Goal: Find contact information: Find contact information

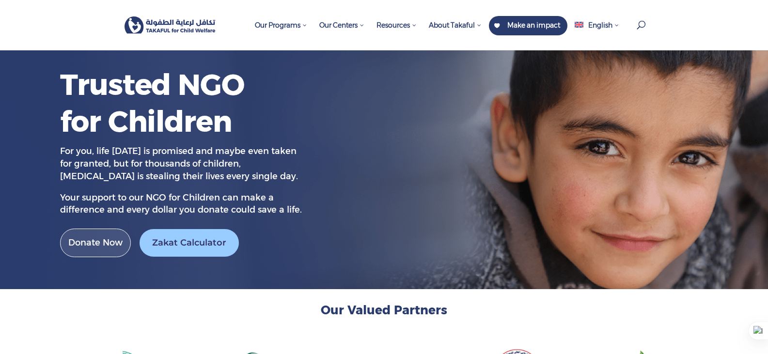
click at [188, 30] on img at bounding box center [171, 24] width 92 height 17
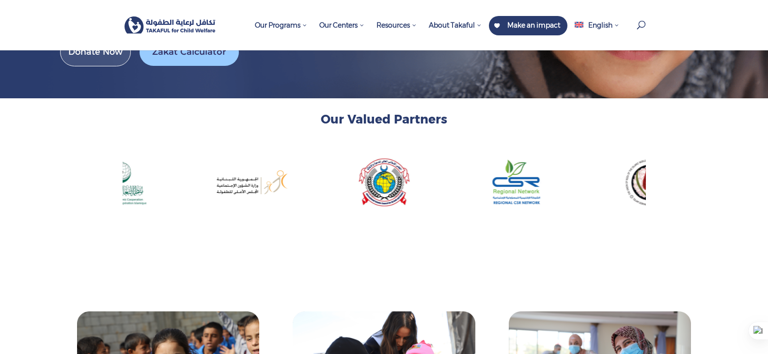
scroll to position [194, 0]
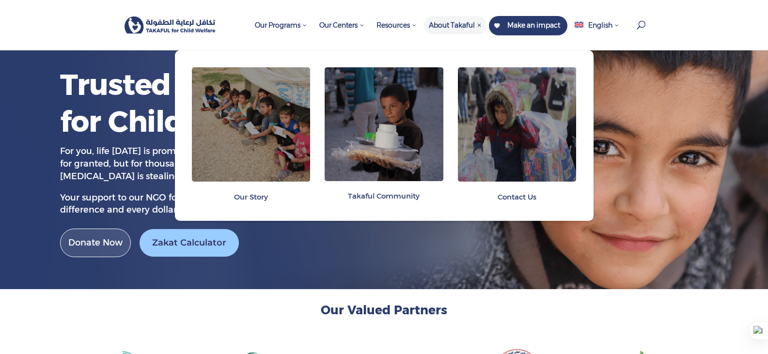
click at [507, 195] on span "Contact Us" at bounding box center [517, 196] width 39 height 9
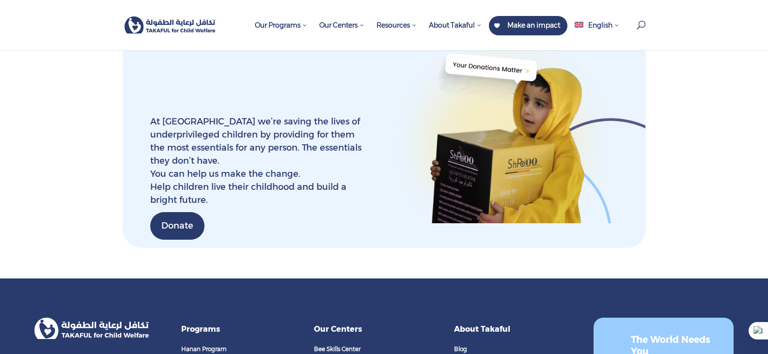
scroll to position [1308, 0]
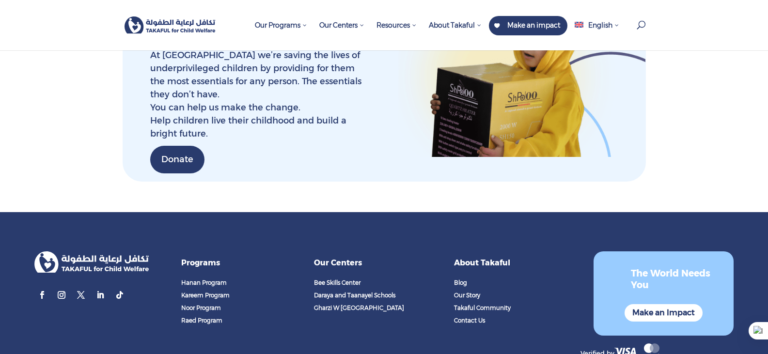
click at [86, 251] on img at bounding box center [91, 262] width 115 height 22
click at [40, 287] on link "Follow" at bounding box center [42, 295] width 16 height 16
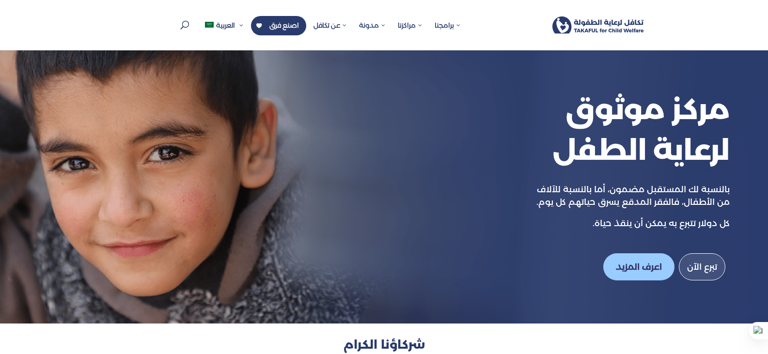
click at [574, 25] on img at bounding box center [598, 24] width 92 height 17
